Goal: Task Accomplishment & Management: Manage account settings

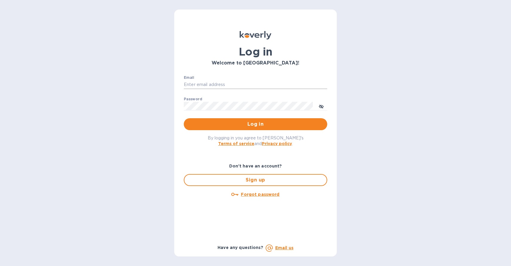
type input "[EMAIL_ADDRESS][DOMAIN_NAME]"
click at [242, 87] on input "[EMAIL_ADDRESS][DOMAIN_NAME]" at bounding box center [256, 84] width 144 height 9
click at [195, 125] on span "Log in" at bounding box center [256, 124] width 134 height 7
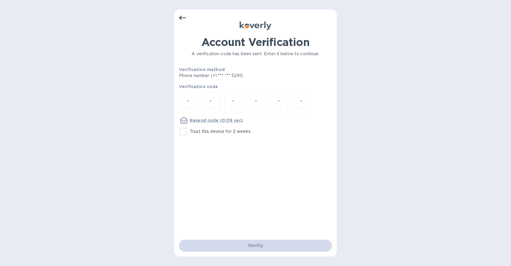
click at [184, 130] on input "Trust this device for 2 weeks" at bounding box center [183, 132] width 13 height 13
checkbox input "true"
click at [188, 103] on input "number" at bounding box center [188, 102] width 8 height 11
paste input "7"
type input "7"
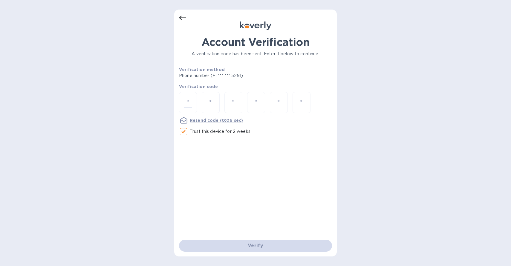
type input "1"
type input "0"
type input "7"
type input "2"
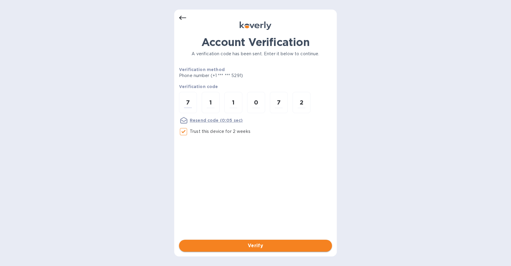
type input "7"
click at [258, 248] on span "Verify" at bounding box center [256, 245] width 144 height 7
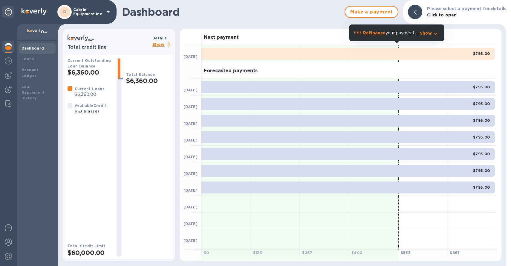
click at [142, 80] on h2 "$6,360.00" at bounding box center [148, 80] width 44 height 7
click at [88, 91] on b "Current Loans" at bounding box center [90, 89] width 30 height 4
click at [159, 41] on p "Show" at bounding box center [162, 44] width 20 height 7
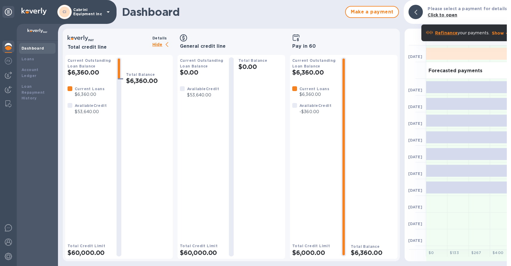
click at [305, 69] on h2 "$6,360.00" at bounding box center [314, 72] width 44 height 7
click at [11, 65] on div at bounding box center [8, 61] width 12 height 13
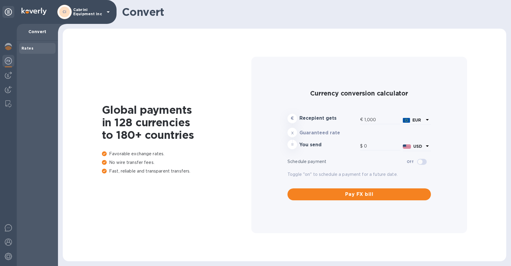
type input "1,177.27"
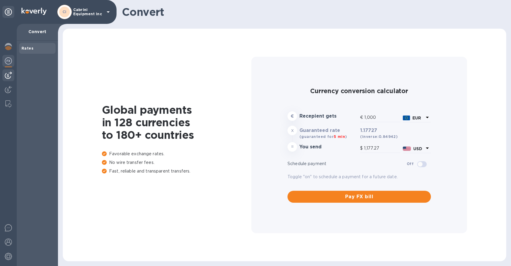
click at [8, 80] on div at bounding box center [8, 75] width 12 height 12
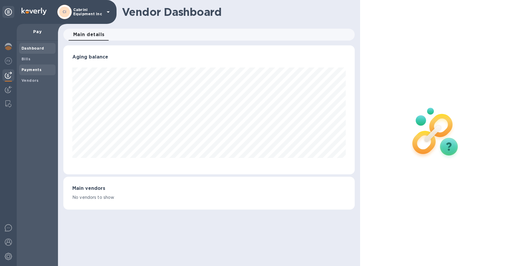
scroll to position [129, 292]
click at [33, 60] on span "Bills" at bounding box center [38, 59] width 32 height 6
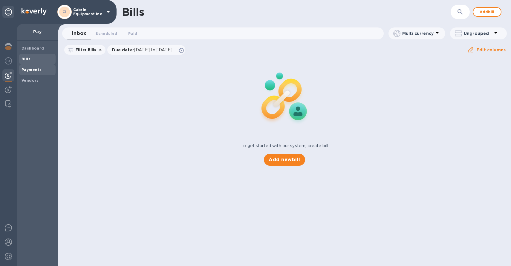
click at [36, 68] on b "Payments" at bounding box center [32, 70] width 20 height 4
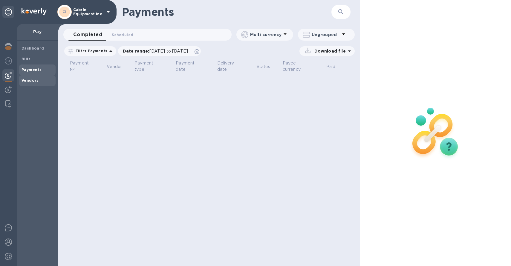
click at [37, 81] on b "Vendors" at bounding box center [30, 80] width 17 height 4
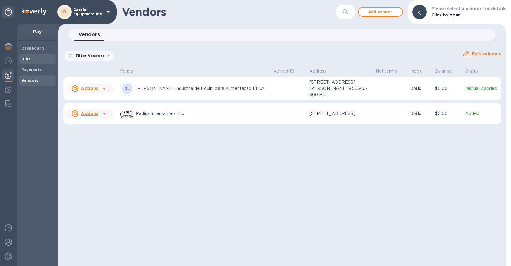
click at [37, 59] on span "Bills" at bounding box center [38, 59] width 32 height 6
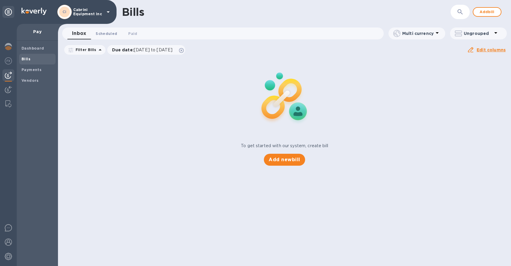
click at [102, 32] on span "Scheduled 0" at bounding box center [107, 33] width 22 height 6
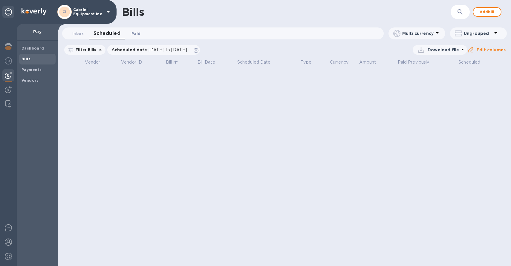
click at [133, 33] on span "Paid 0" at bounding box center [136, 33] width 9 height 6
click at [135, 51] on span "[DATE] to [DATE]" at bounding box center [154, 50] width 39 height 5
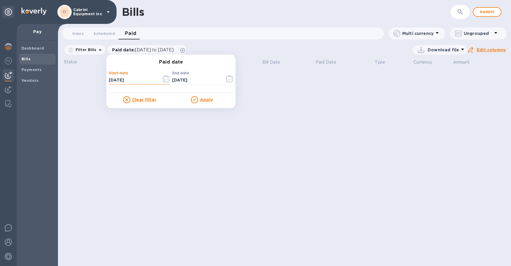
click at [120, 81] on input "[DATE]" at bounding box center [133, 80] width 48 height 9
click at [141, 99] on u "Clear filter" at bounding box center [144, 99] width 24 height 5
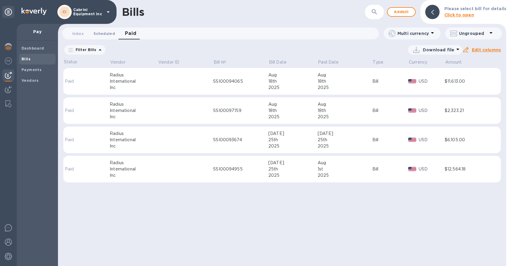
click at [94, 34] on span "Scheduled 0" at bounding box center [105, 33] width 22 height 6
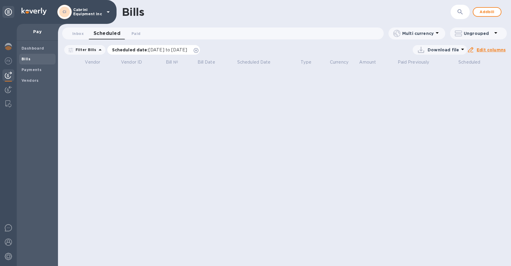
click at [120, 52] on p "Scheduled date : [DATE] to [DATE]" at bounding box center [151, 50] width 78 height 6
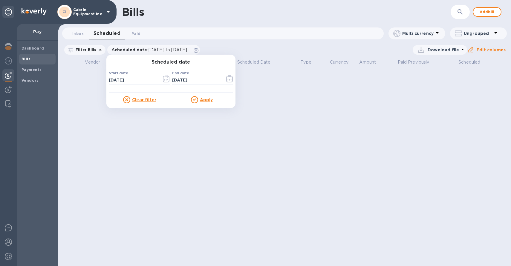
click at [132, 100] on u "Clear filter" at bounding box center [144, 99] width 24 height 5
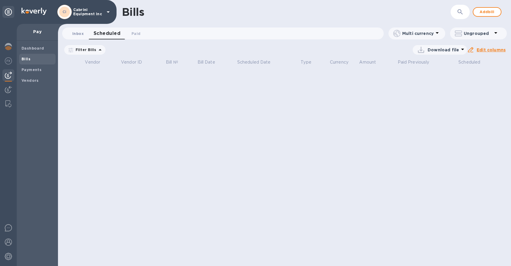
click at [79, 32] on span "Inbox 0" at bounding box center [77, 33] width 11 height 6
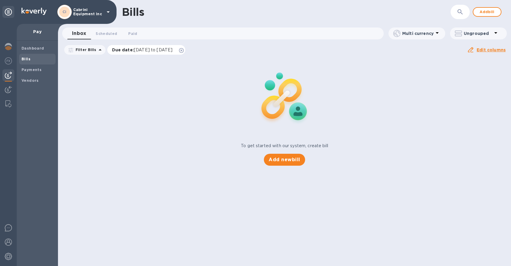
click at [127, 50] on p "Due date : [DATE] to [DATE]" at bounding box center [144, 50] width 64 height 6
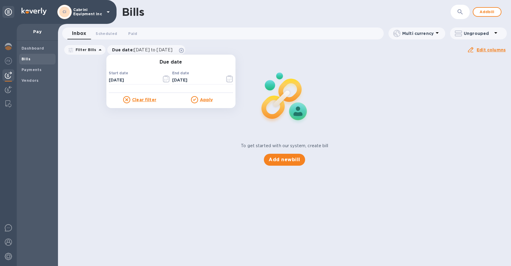
click at [139, 100] on u "Clear filter" at bounding box center [144, 99] width 24 height 5
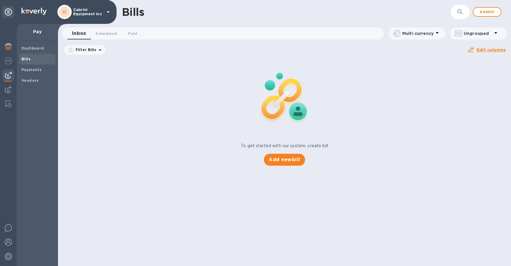
click at [165, 138] on div "To get started with our system, create bill Add new bill" at bounding box center [285, 112] width 458 height 113
click at [133, 35] on span "Paid 0" at bounding box center [132, 33] width 9 height 6
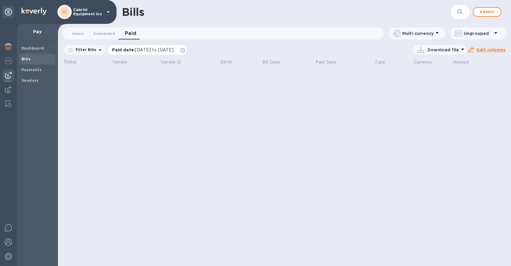
click at [122, 51] on p "Paid date : [DATE] to [DATE]" at bounding box center [144, 50] width 65 height 6
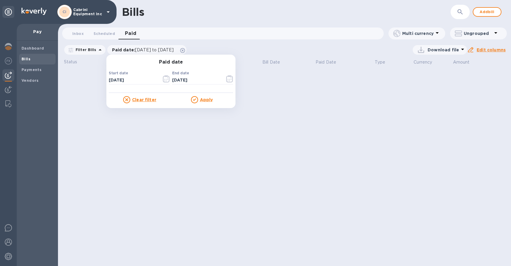
click at [135, 102] on u "Clear filter" at bounding box center [144, 99] width 24 height 5
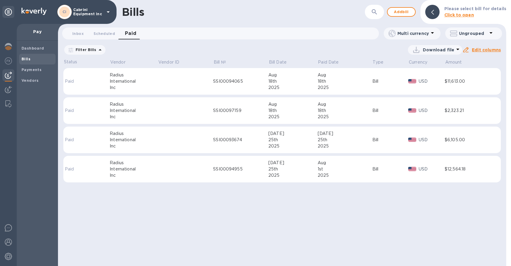
click at [117, 83] on div "International" at bounding box center [134, 81] width 48 height 6
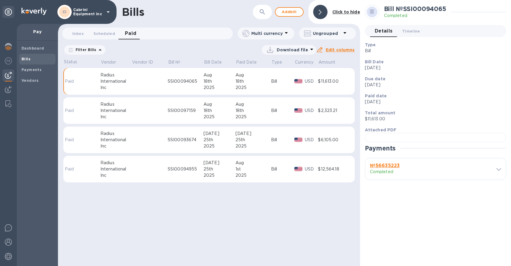
scroll to position [113, 0]
click at [421, 169] on h3 "№ 56635223" at bounding box center [399, 166] width 59 height 6
click at [497, 171] on icon at bounding box center [499, 169] width 5 height 3
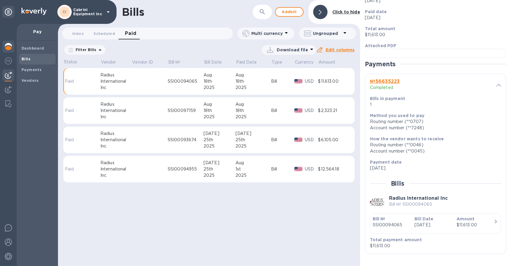
click at [7, 46] on img at bounding box center [8, 46] width 7 height 7
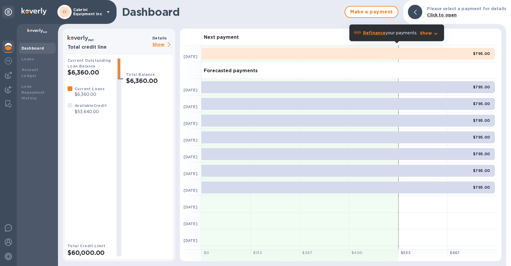
click at [431, 36] on p "Show" at bounding box center [426, 33] width 12 height 6
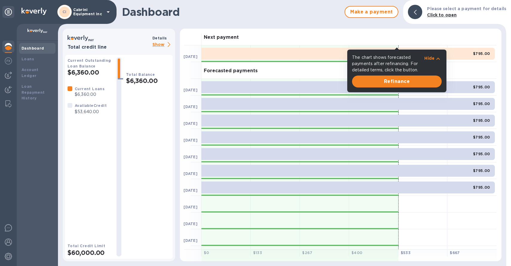
click at [428, 59] on p "Hide" at bounding box center [430, 58] width 10 height 6
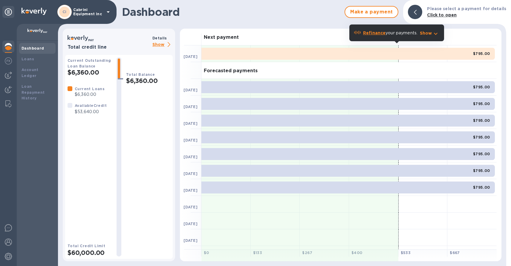
click at [87, 90] on b "Current Loans" at bounding box center [90, 89] width 30 height 4
click at [158, 46] on p "Show" at bounding box center [162, 44] width 20 height 7
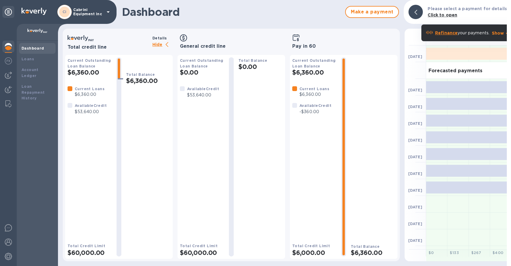
scroll to position [1, 0]
click at [28, 47] on b "Dashboard" at bounding box center [33, 48] width 23 height 4
click at [421, 13] on div at bounding box center [416, 12] width 14 height 14
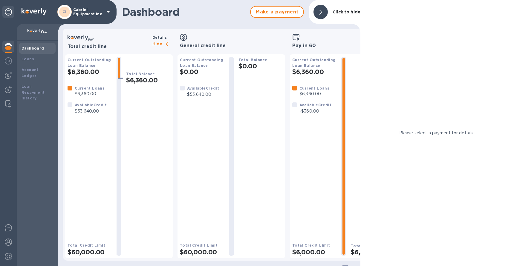
click at [349, 14] on b "Click to hide" at bounding box center [347, 12] width 28 height 5
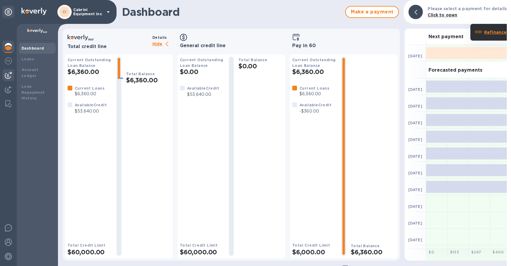
click at [4, 76] on div at bounding box center [8, 75] width 12 height 12
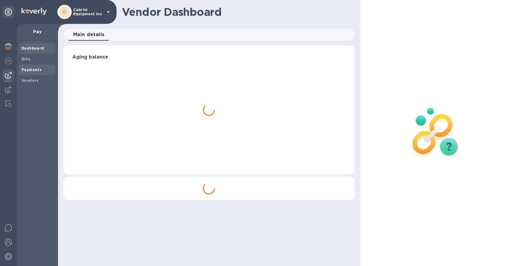
click at [39, 73] on div "Payments" at bounding box center [37, 70] width 36 height 11
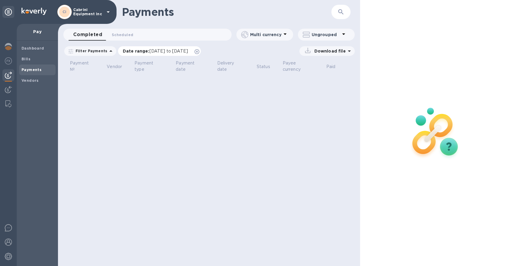
click at [146, 52] on p "Date range : [DATE] to [DATE]" at bounding box center [157, 51] width 68 height 6
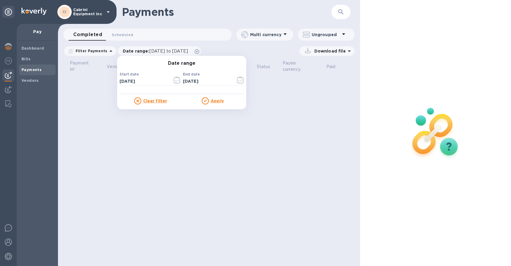
click at [147, 102] on u "Clear filter" at bounding box center [155, 101] width 24 height 5
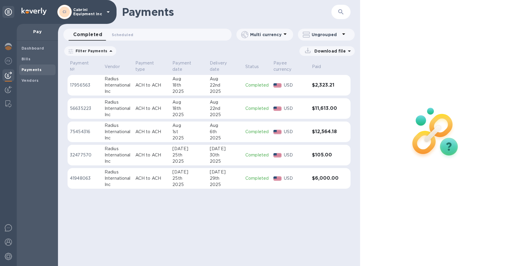
click at [155, 182] on td "ACH to ACH" at bounding box center [151, 178] width 37 height 21
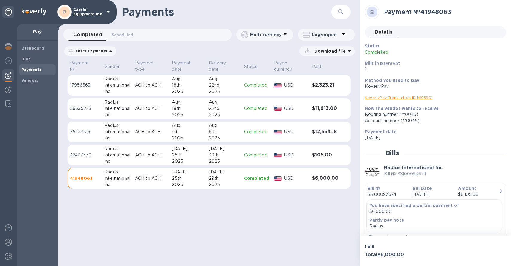
scroll to position [36, 0]
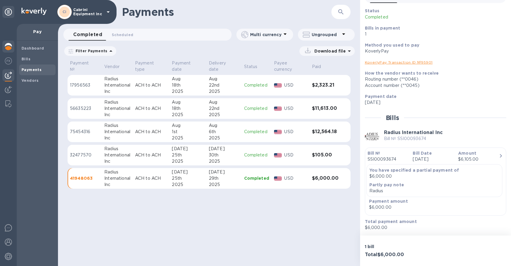
click at [7, 46] on img at bounding box center [8, 46] width 7 height 7
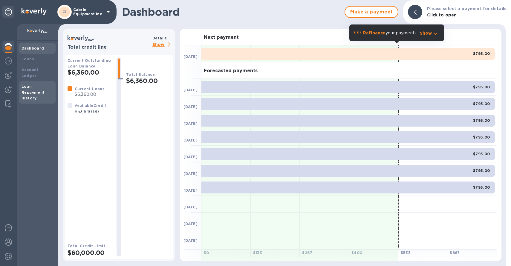
click at [25, 90] on div "Loan Repayment History" at bounding box center [38, 93] width 32 height 18
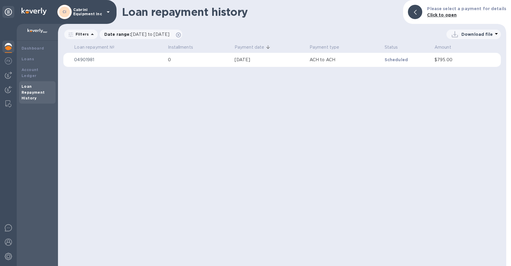
click at [241, 59] on div "[DATE]" at bounding box center [270, 60] width 70 height 6
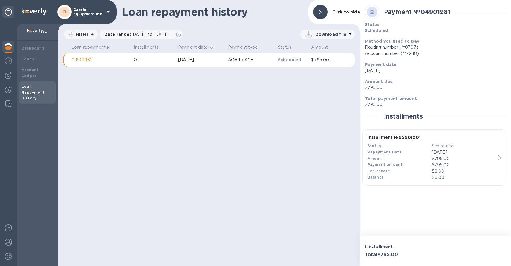
click at [321, 8] on div at bounding box center [320, 12] width 14 height 14
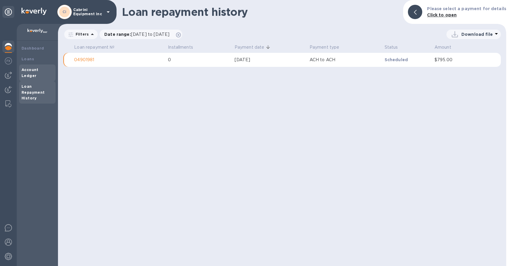
click at [49, 73] on div "Account Ledger" at bounding box center [38, 73] width 32 height 12
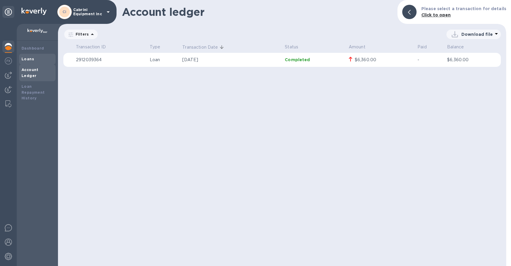
click at [45, 62] on div "Loans" at bounding box center [38, 59] width 32 height 6
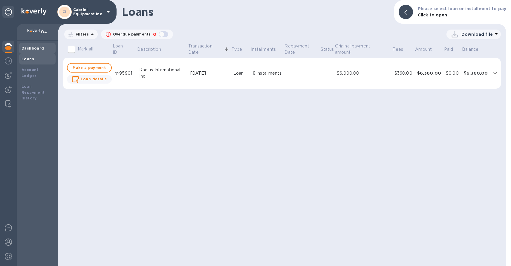
click at [43, 51] on div "Dashboard" at bounding box center [38, 48] width 32 height 6
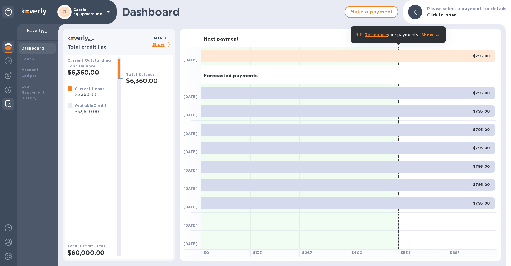
click at [7, 102] on img at bounding box center [8, 103] width 6 height 7
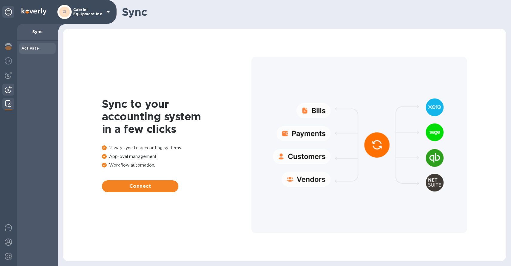
click at [8, 91] on img at bounding box center [8, 89] width 7 height 7
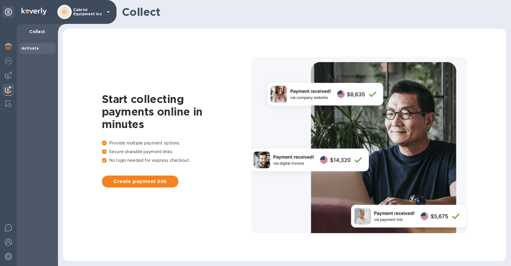
click at [10, 83] on div at bounding box center [8, 145] width 17 height 242
click at [10, 74] on img at bounding box center [8, 75] width 7 height 7
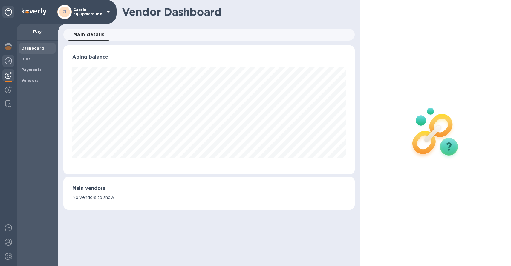
scroll to position [129, 292]
click at [11, 59] on img at bounding box center [8, 60] width 7 height 7
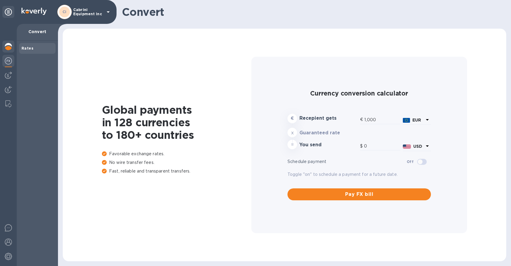
click at [10, 44] on img at bounding box center [8, 46] width 7 height 7
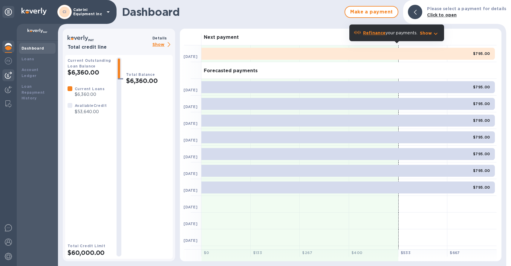
click at [13, 75] on div at bounding box center [8, 75] width 12 height 12
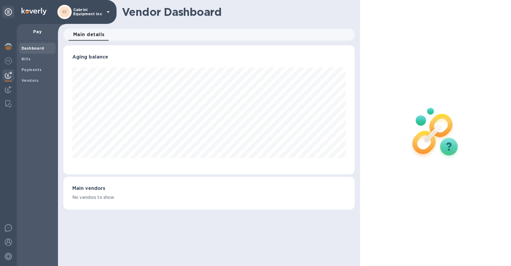
scroll to position [129, 292]
click at [10, 86] on img at bounding box center [8, 89] width 7 height 7
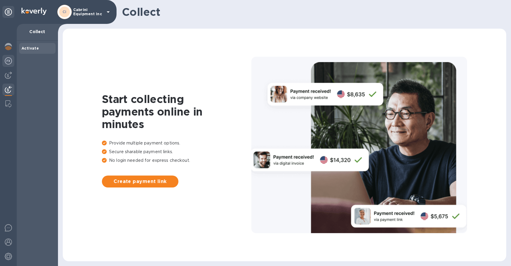
click at [6, 57] on div at bounding box center [8, 61] width 12 height 13
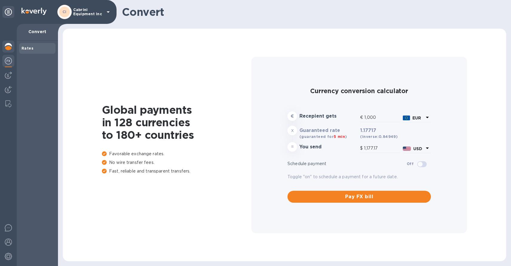
click at [5, 46] on img at bounding box center [8, 46] width 7 height 7
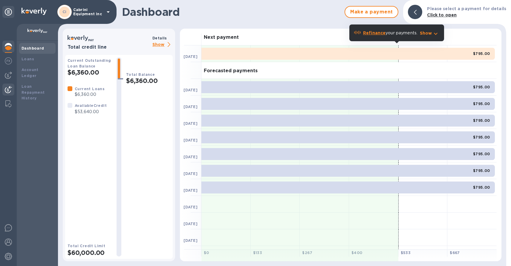
click at [10, 92] on img at bounding box center [8, 89] width 7 height 7
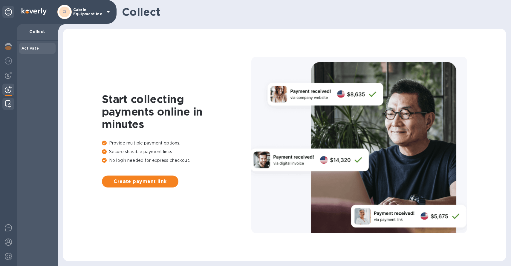
click at [7, 106] on img at bounding box center [8, 103] width 6 height 7
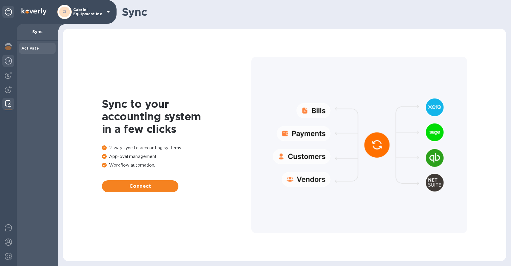
click at [9, 62] on img at bounding box center [8, 60] width 7 height 7
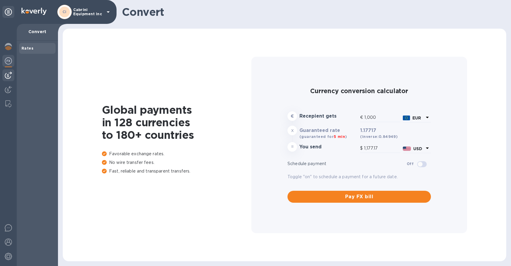
click at [8, 71] on div at bounding box center [8, 75] width 12 height 12
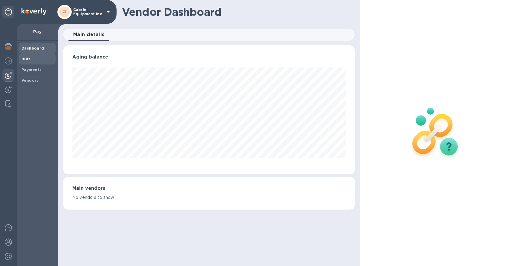
scroll to position [129, 292]
click at [34, 63] on div "Bills" at bounding box center [37, 59] width 36 height 11
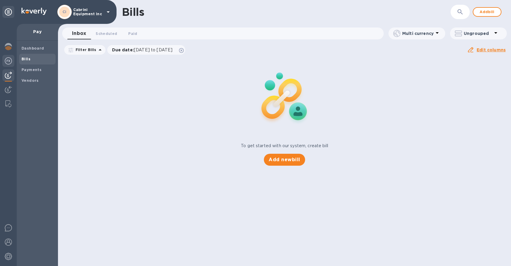
click at [9, 57] on img at bounding box center [8, 60] width 7 height 7
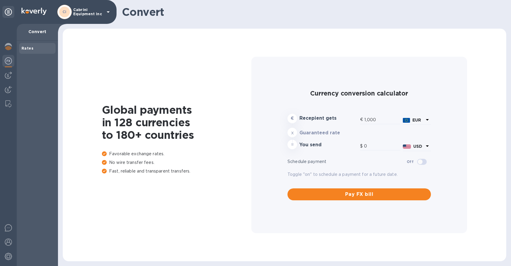
type input "1,177.17"
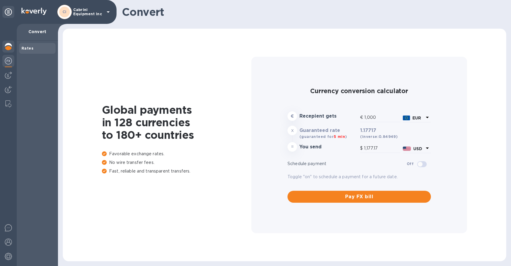
click at [11, 45] on img at bounding box center [8, 46] width 7 height 7
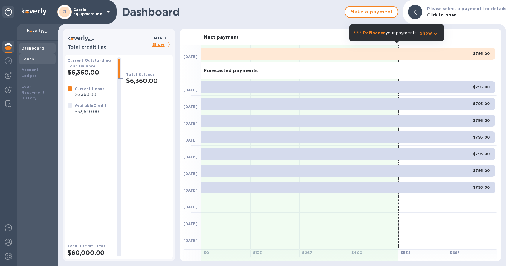
click at [33, 59] on div "Loans" at bounding box center [38, 59] width 32 height 6
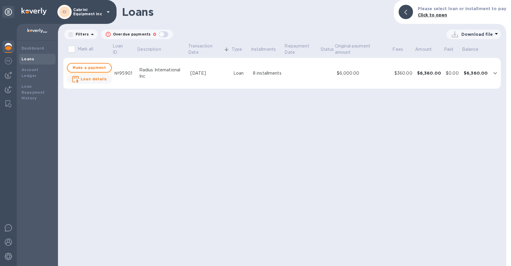
click at [101, 66] on span "Make a payment" at bounding box center [89, 67] width 34 height 7
checkbox input "true"
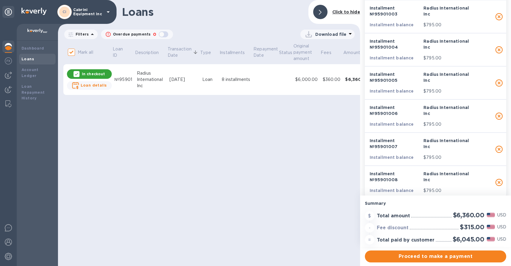
scroll to position [141, 0]
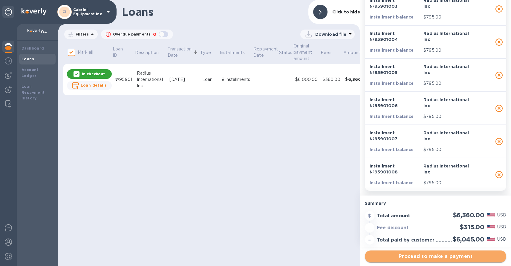
click at [432, 255] on span "Proceed to make a payment" at bounding box center [436, 256] width 132 height 7
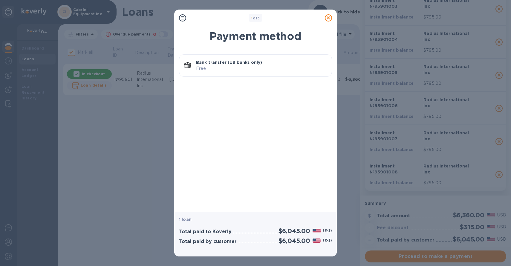
click at [185, 20] on icon at bounding box center [182, 17] width 7 height 7
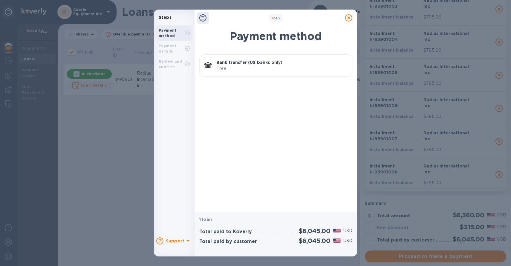
click at [350, 20] on icon at bounding box center [348, 17] width 7 height 7
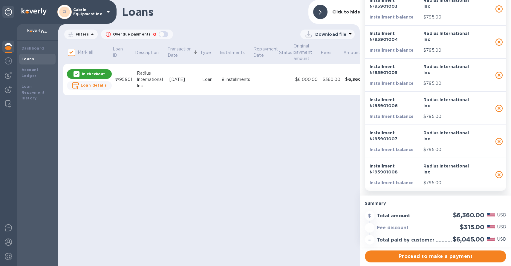
click at [306, 141] on div "Loans Click to hide Filters Overdue payments 0 Download file Mark all Loan ID D…" at bounding box center [209, 133] width 302 height 266
click at [323, 14] on div at bounding box center [320, 12] width 14 height 14
